Goal: Information Seeking & Learning: Learn about a topic

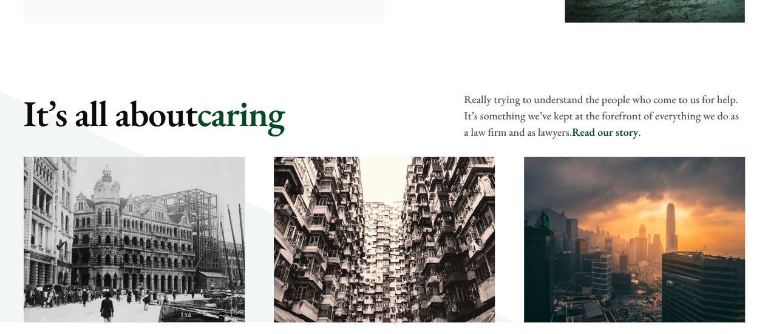
scroll to position [1700, 0]
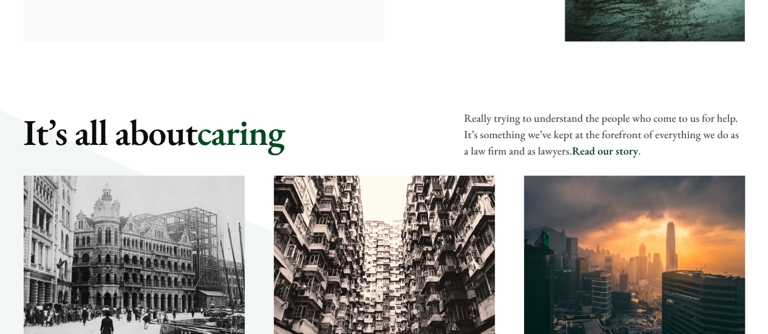
click at [605, 148] on link "Read our story" at bounding box center [605, 151] width 66 height 14
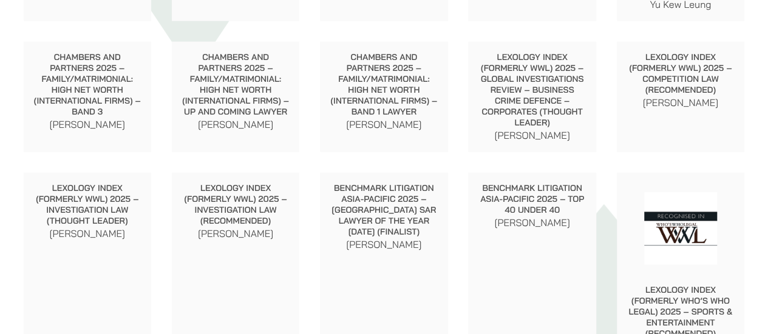
scroll to position [1639, 0]
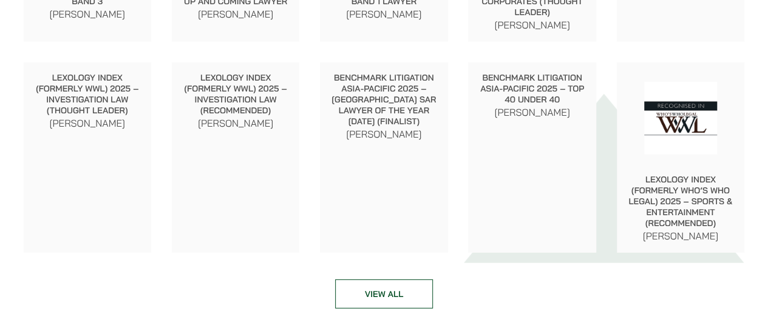
click at [395, 280] on link "View all" at bounding box center [384, 294] width 98 height 29
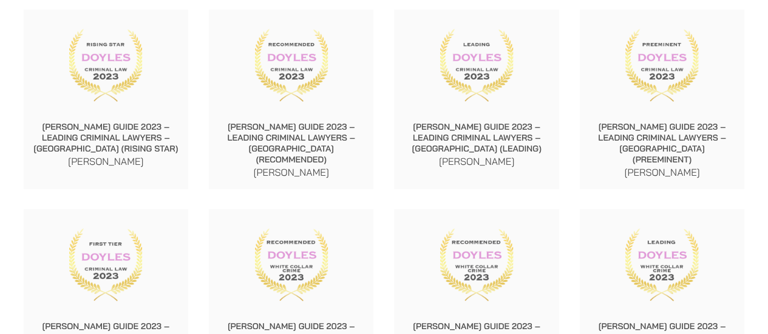
scroll to position [4128, 0]
